Goal: Find specific page/section: Find specific page/section

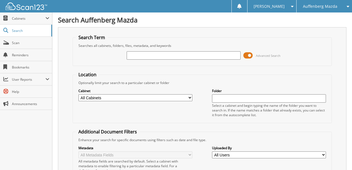
click at [141, 53] on input "text" at bounding box center [184, 55] width 114 height 8
type input "11624V"
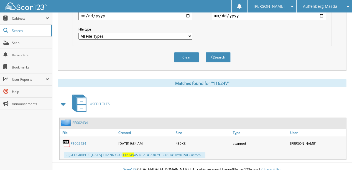
click at [75, 141] on link "PE002434" at bounding box center [79, 143] width 16 height 5
click at [184, 52] on button "Clear" at bounding box center [186, 57] width 25 height 10
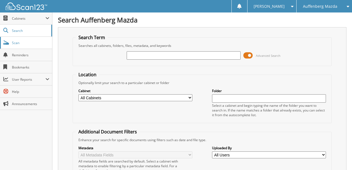
click at [20, 45] on link "Scan" at bounding box center [26, 43] width 52 height 12
